Goal: Task Accomplishment & Management: Manage account settings

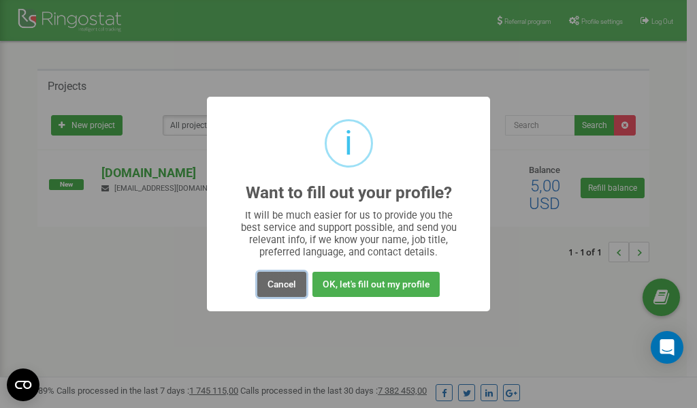
click at [284, 284] on button "Cancel" at bounding box center [281, 283] width 49 height 25
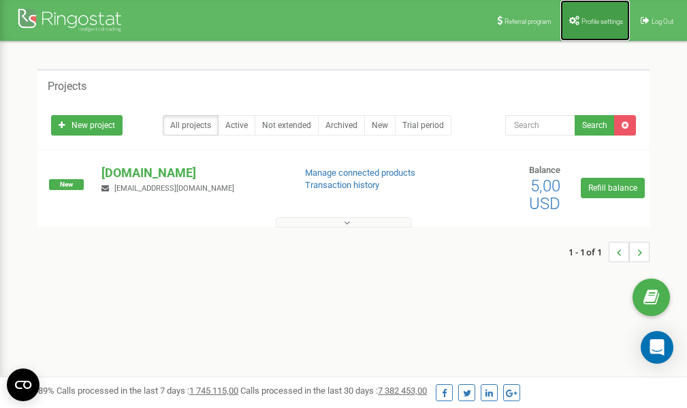
click at [593, 20] on span "Profile settings" at bounding box center [602, 21] width 42 height 7
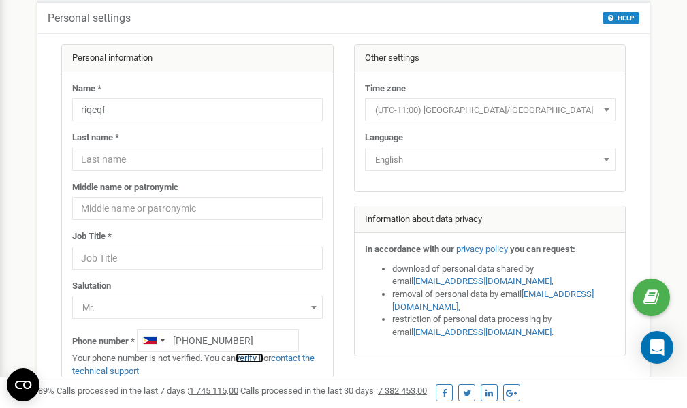
click at [250, 356] on link "verify it" at bounding box center [249, 357] width 28 height 10
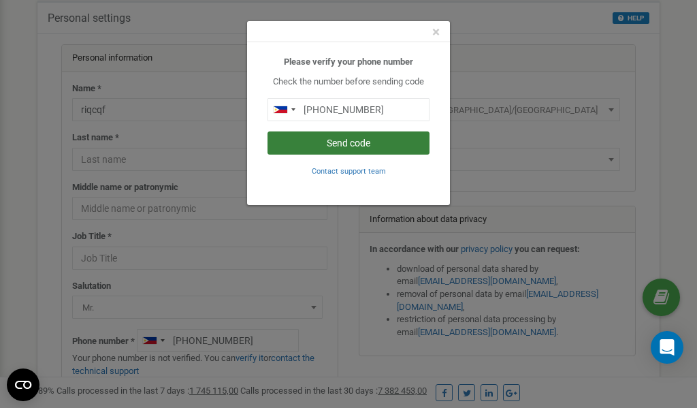
click at [330, 145] on button "Send code" at bounding box center [348, 142] width 162 height 23
